Goal: Task Accomplishment & Management: Manage account settings

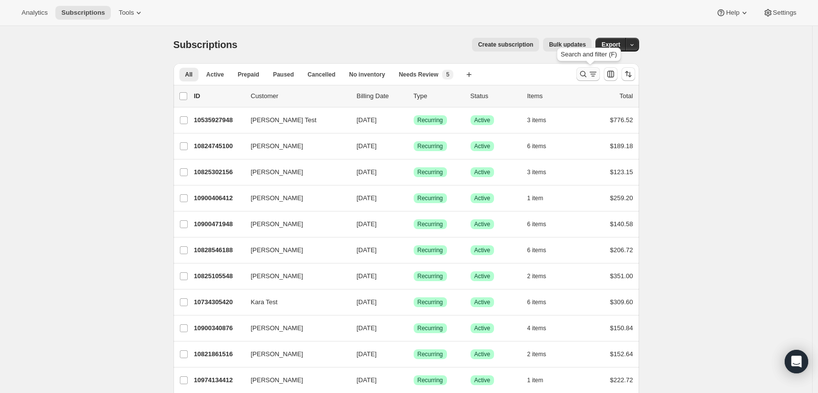
click at [588, 76] on icon "Search and filter results" at bounding box center [584, 74] width 10 height 10
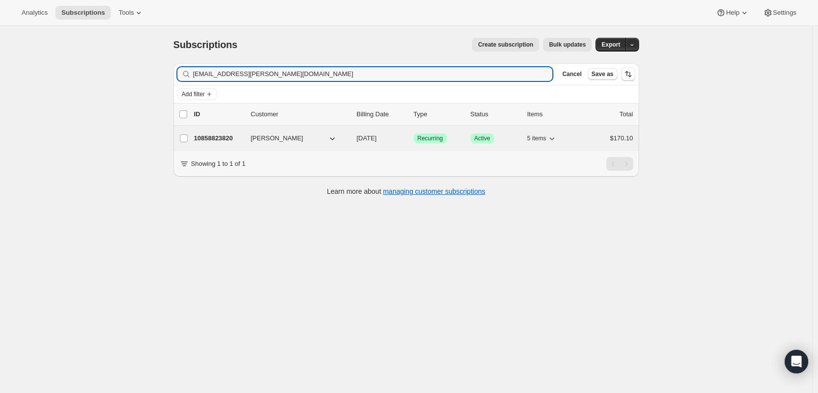
type input "[EMAIL_ADDRESS][PERSON_NAME][DOMAIN_NAME]"
click at [214, 138] on p "10858823820" at bounding box center [218, 138] width 49 height 10
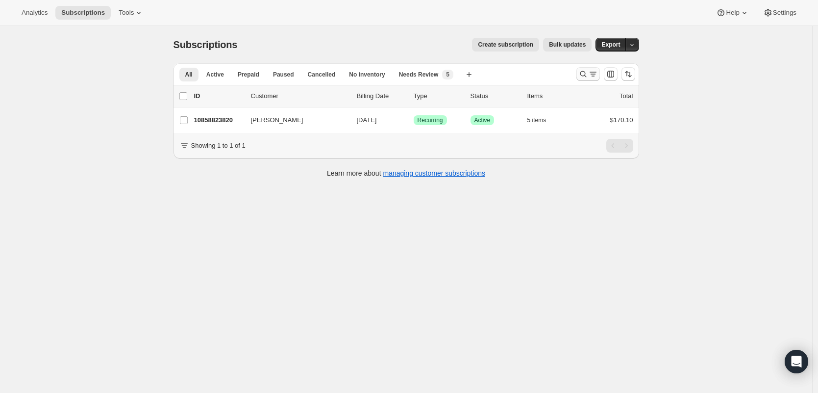
click at [585, 77] on icon "Search and filter results" at bounding box center [584, 74] width 10 height 10
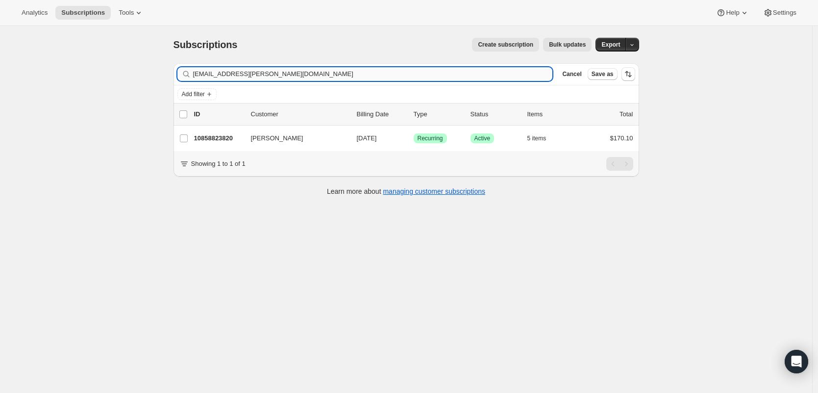
click at [422, 74] on input "[EMAIL_ADDRESS][PERSON_NAME][DOMAIN_NAME]" at bounding box center [373, 74] width 360 height 14
click at [423, 74] on input "[EMAIL_ADDRESS][PERSON_NAME][DOMAIN_NAME]" at bounding box center [373, 74] width 360 height 14
type input "[EMAIL_ADDRESS][DOMAIN_NAME]"
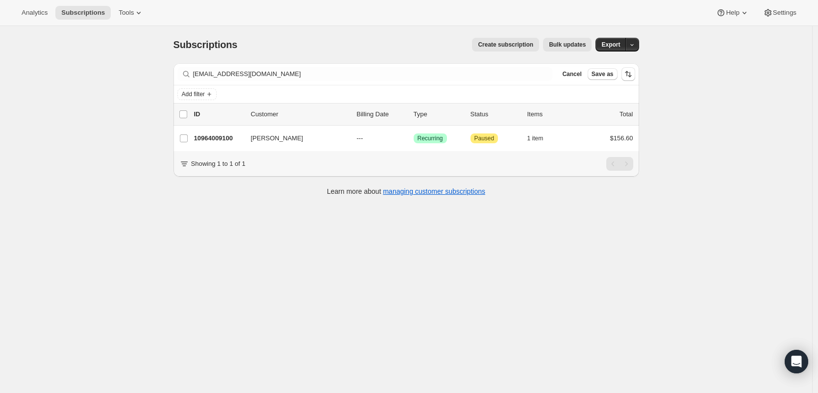
click at [226, 138] on p "10964009100" at bounding box center [218, 138] width 49 height 10
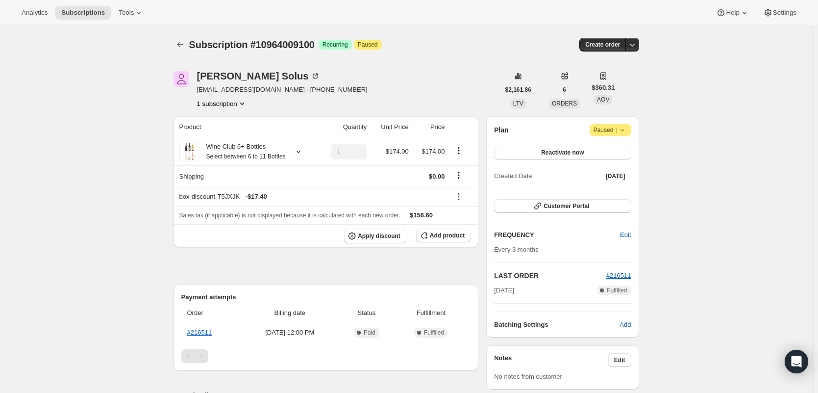
click at [627, 133] on icon at bounding box center [623, 130] width 10 height 10
click at [620, 157] on div "Cancel subscription" at bounding box center [610, 149] width 67 height 22
click at [612, 152] on span "Cancel subscription" at bounding box center [610, 149] width 55 height 7
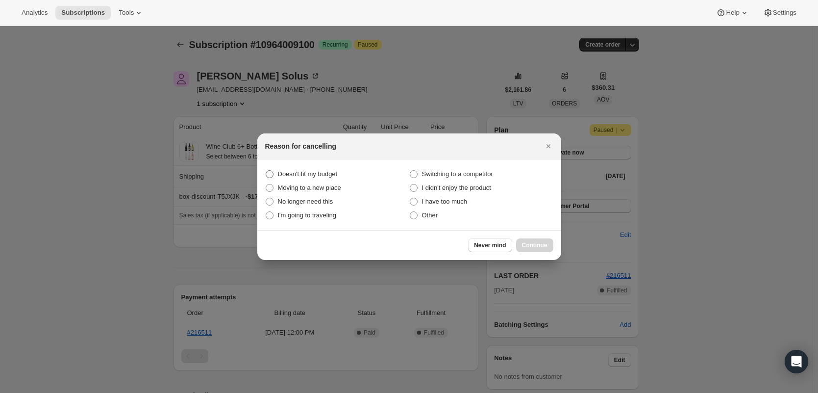
click at [306, 175] on span "Doesn't fit my budget" at bounding box center [308, 173] width 60 height 7
click at [266, 171] on budget "Doesn't fit my budget" at bounding box center [266, 170] width 0 height 0
radio budget "true"
click at [537, 243] on span "Continue" at bounding box center [534, 245] width 25 height 8
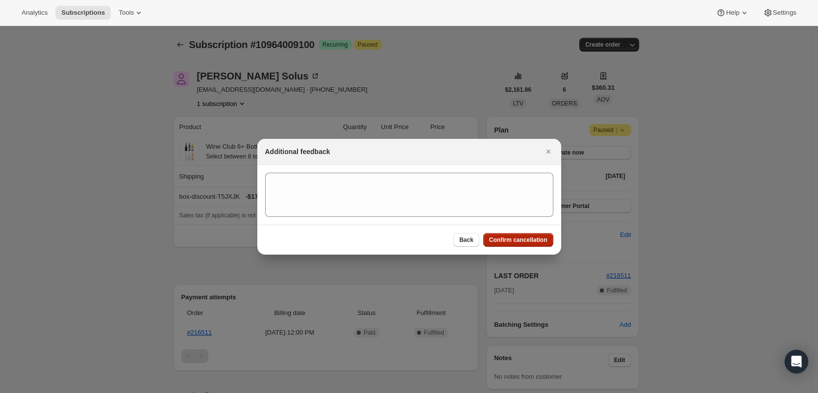
click at [537, 243] on span "Confirm cancellation" at bounding box center [518, 240] width 58 height 8
